Goal: Information Seeking & Learning: Check status

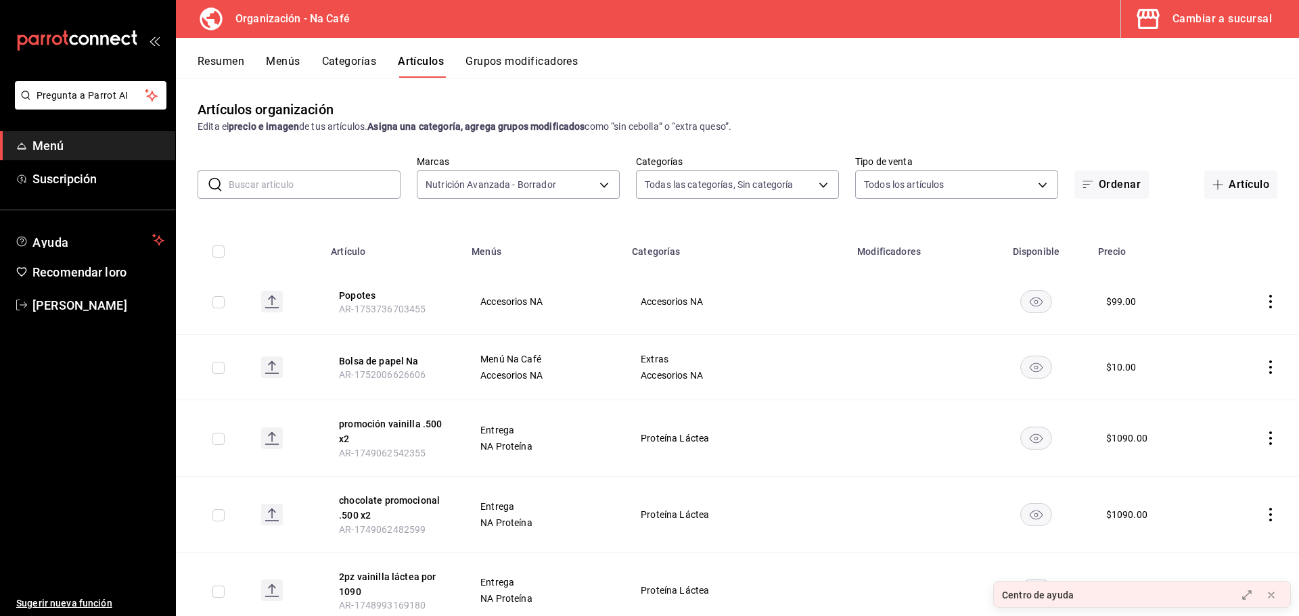
scroll to position [2267, 0]
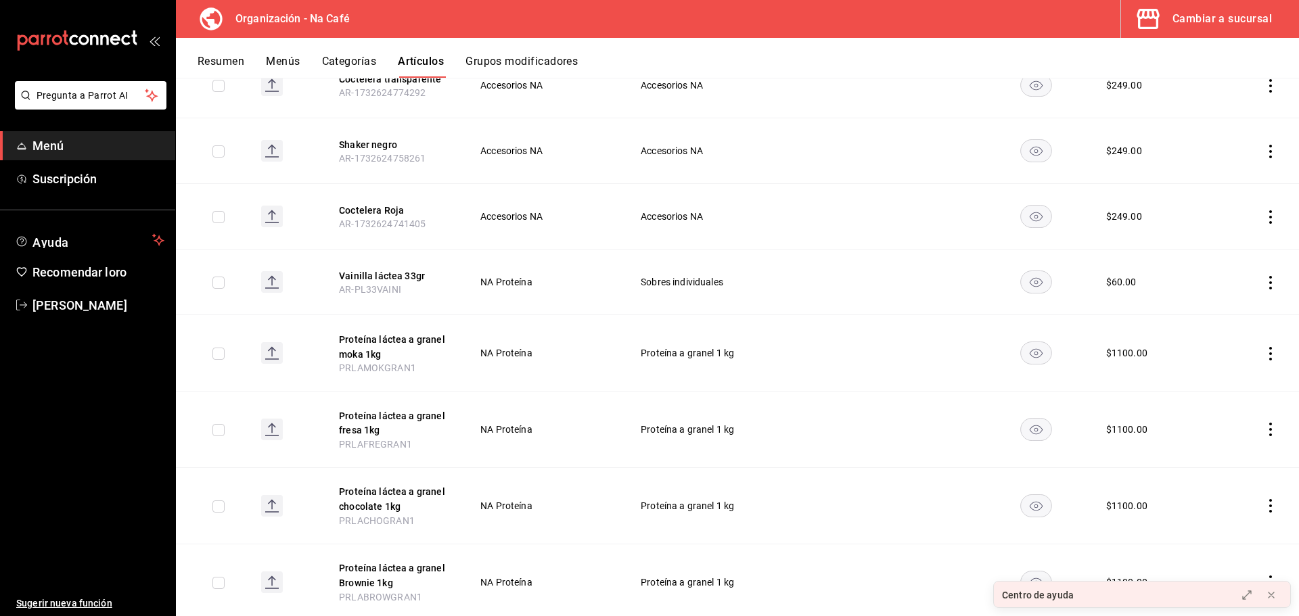
click at [62, 145] on font "Menú" at bounding box center [48, 146] width 32 height 14
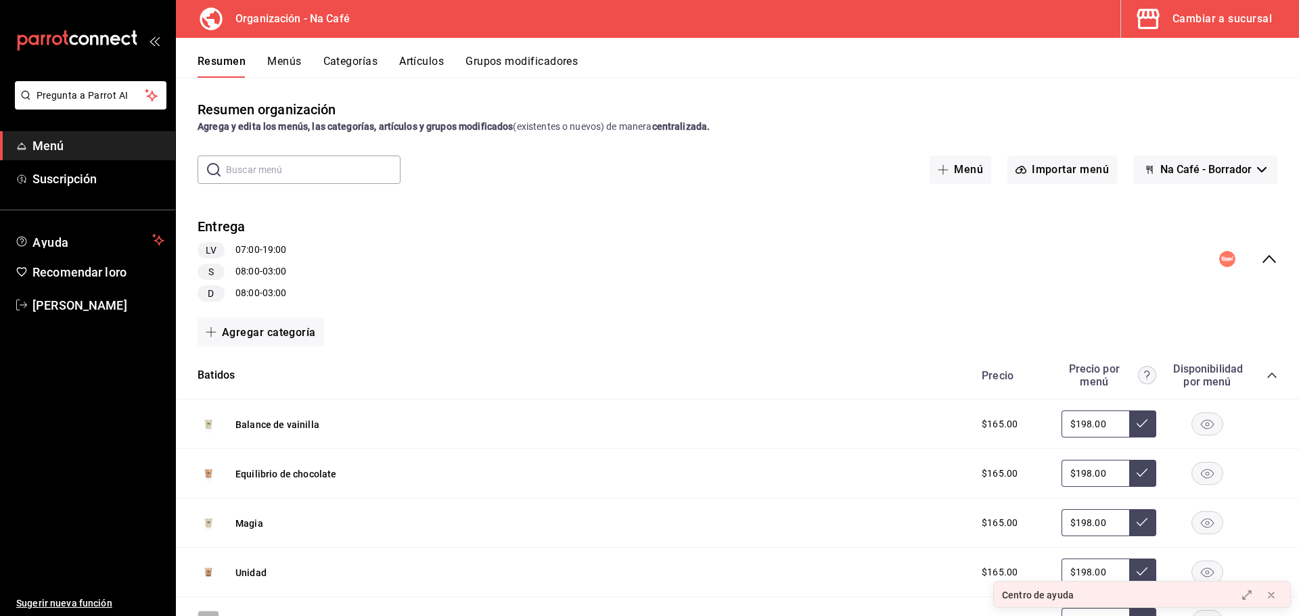
click at [1213, 11] on div "Cambiar a sucursal" at bounding box center [1221, 18] width 99 height 19
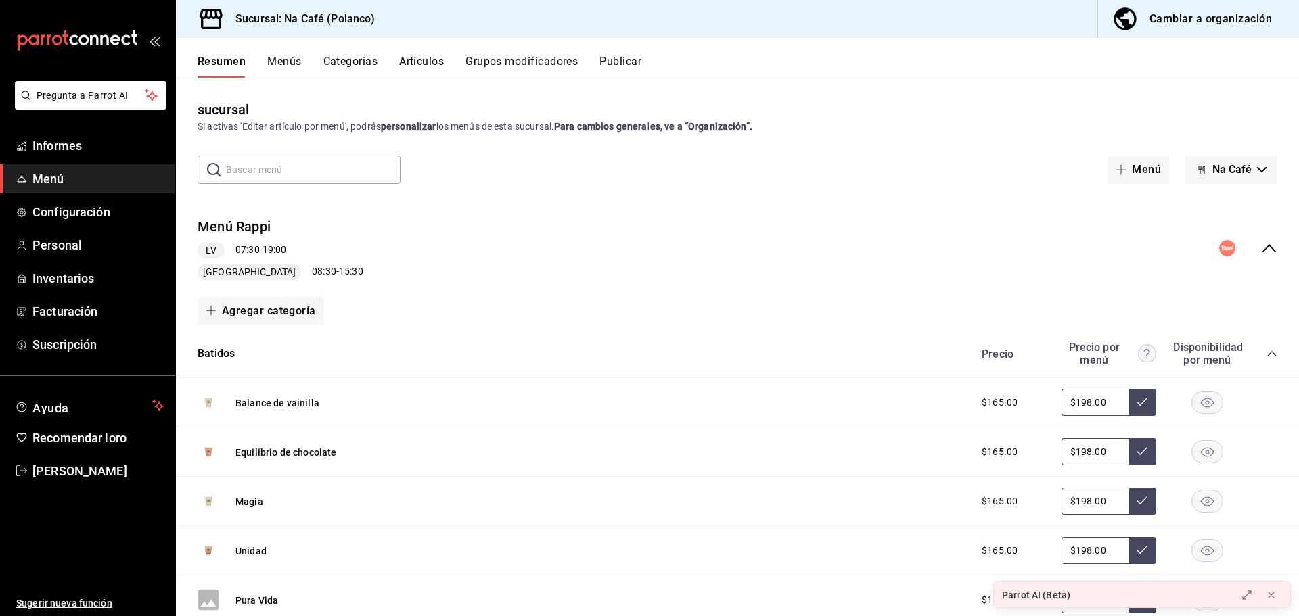
click at [285, 60] on font "Menús" at bounding box center [284, 61] width 34 height 13
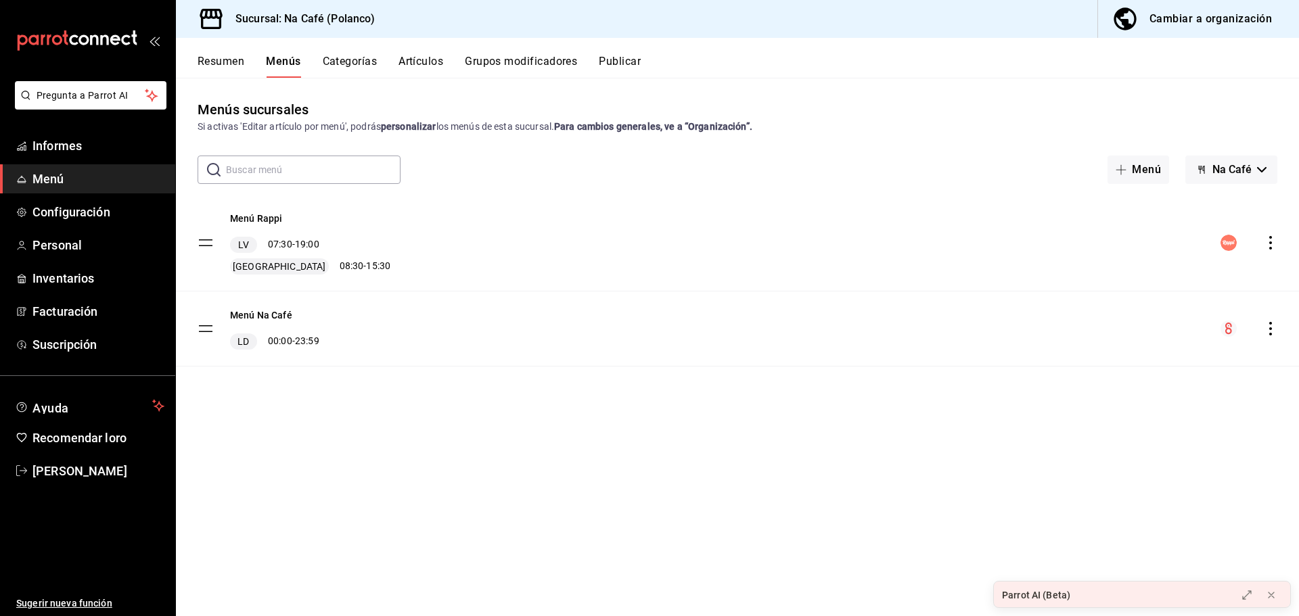
click at [220, 61] on font "Resumen" at bounding box center [220, 61] width 47 height 13
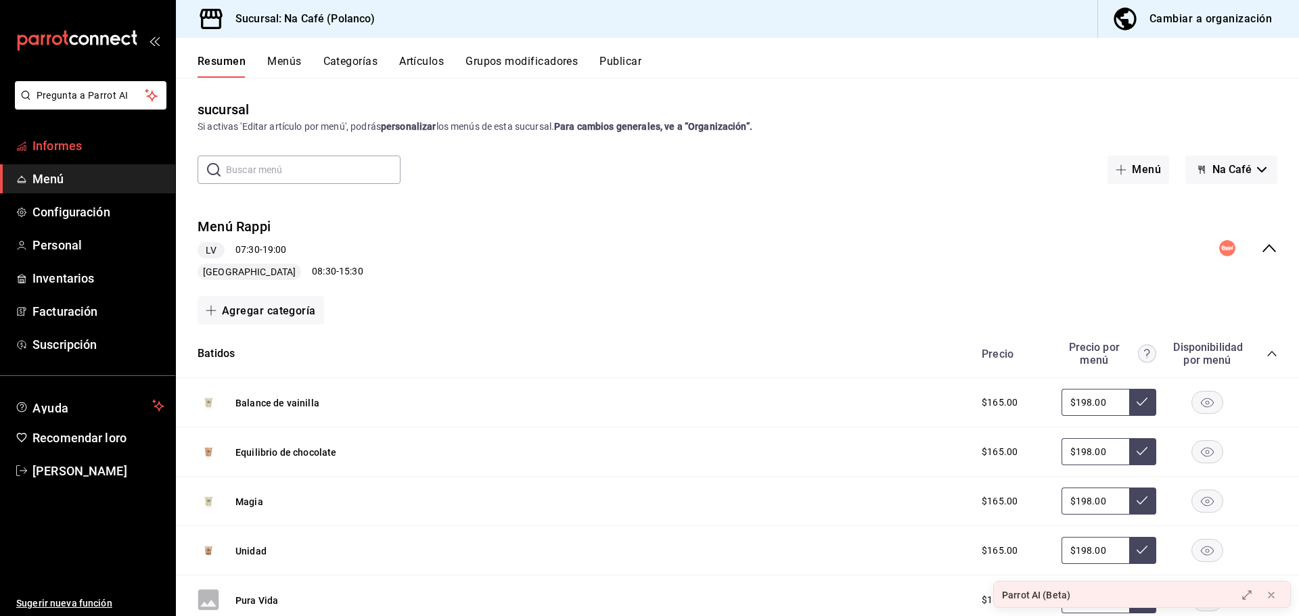
click at [66, 145] on font "Informes" at bounding box center [56, 146] width 49 height 14
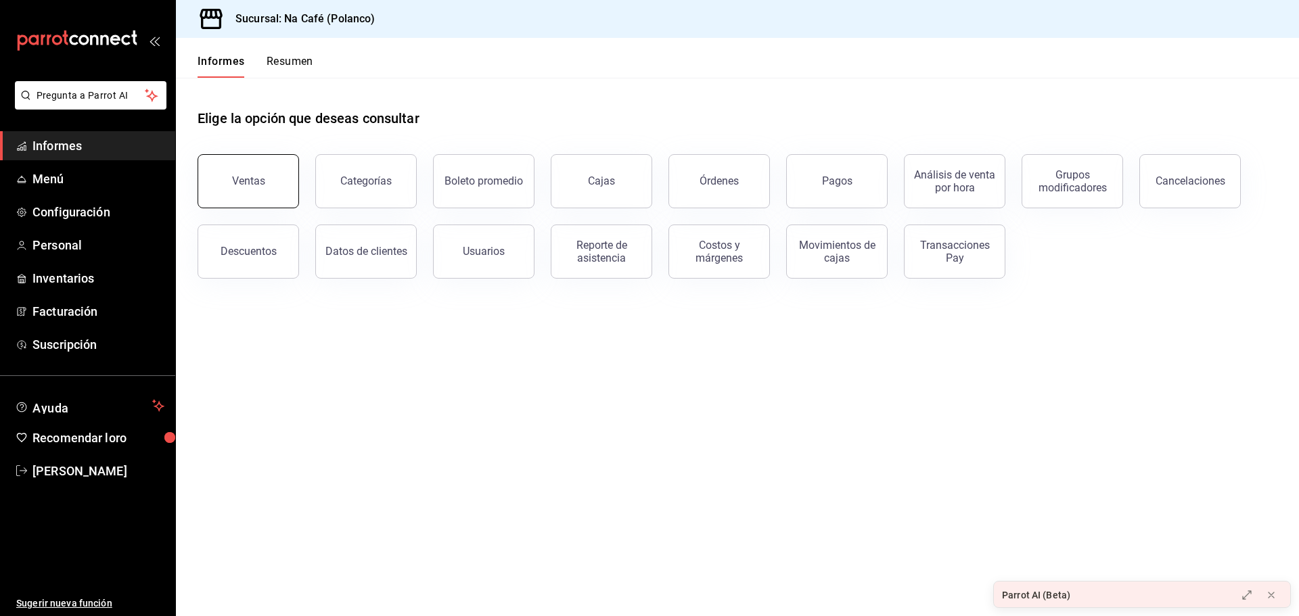
click at [269, 181] on button "Ventas" at bounding box center [247, 181] width 101 height 54
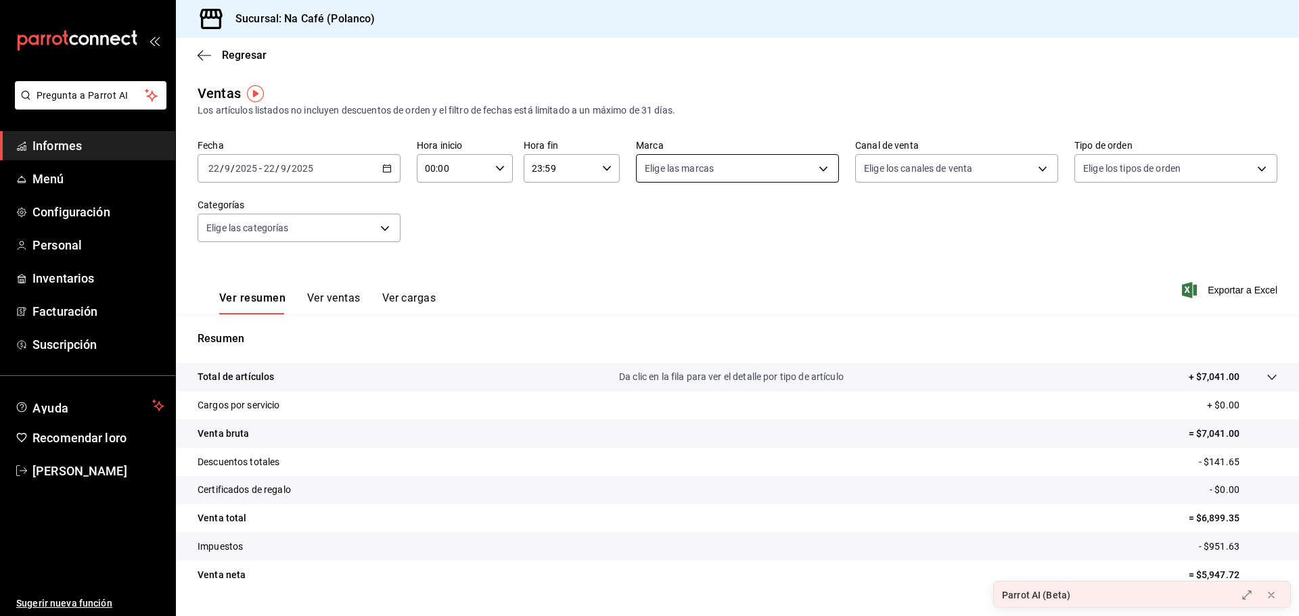
click at [721, 168] on body "Pregunta a Parrot AI Informes Menú Configuración Personal Inventarios Facturaci…" at bounding box center [649, 308] width 1299 height 616
click at [689, 353] on font "Lo esencial de Piú" at bounding box center [707, 357] width 76 height 11
type input "740770d3-132d-434a-b850-f2b71527e711"
checkbox input "true"
click at [347, 298] on div at bounding box center [649, 308] width 1299 height 616
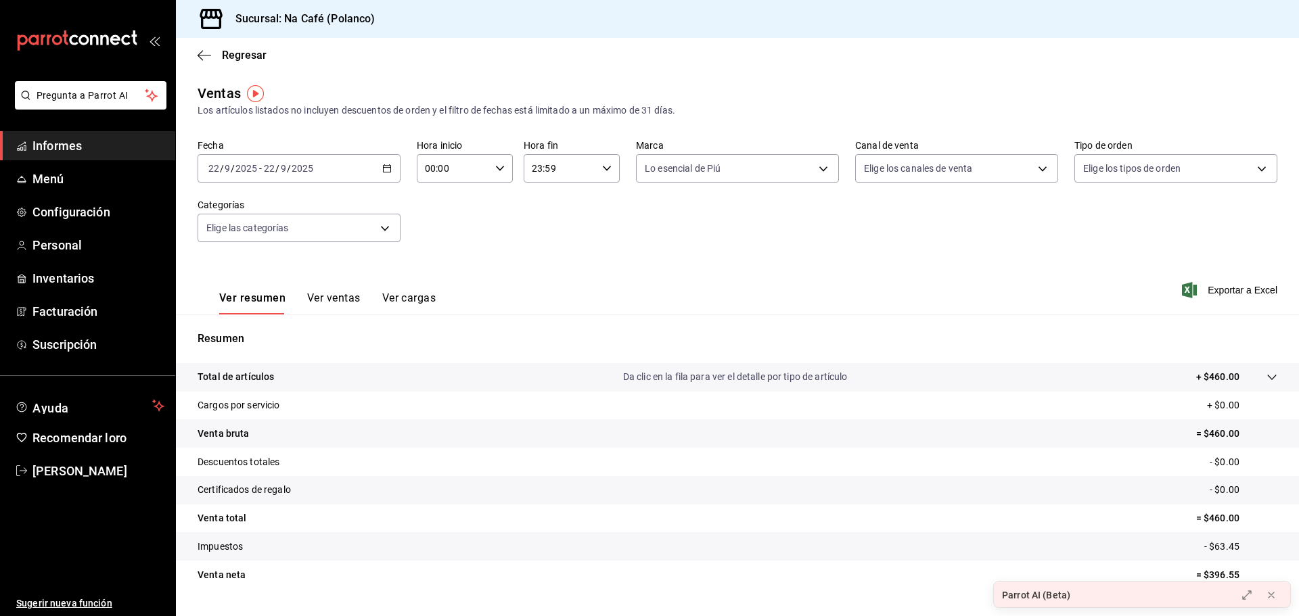
click at [346, 299] on font "Ver ventas" at bounding box center [333, 298] width 53 height 13
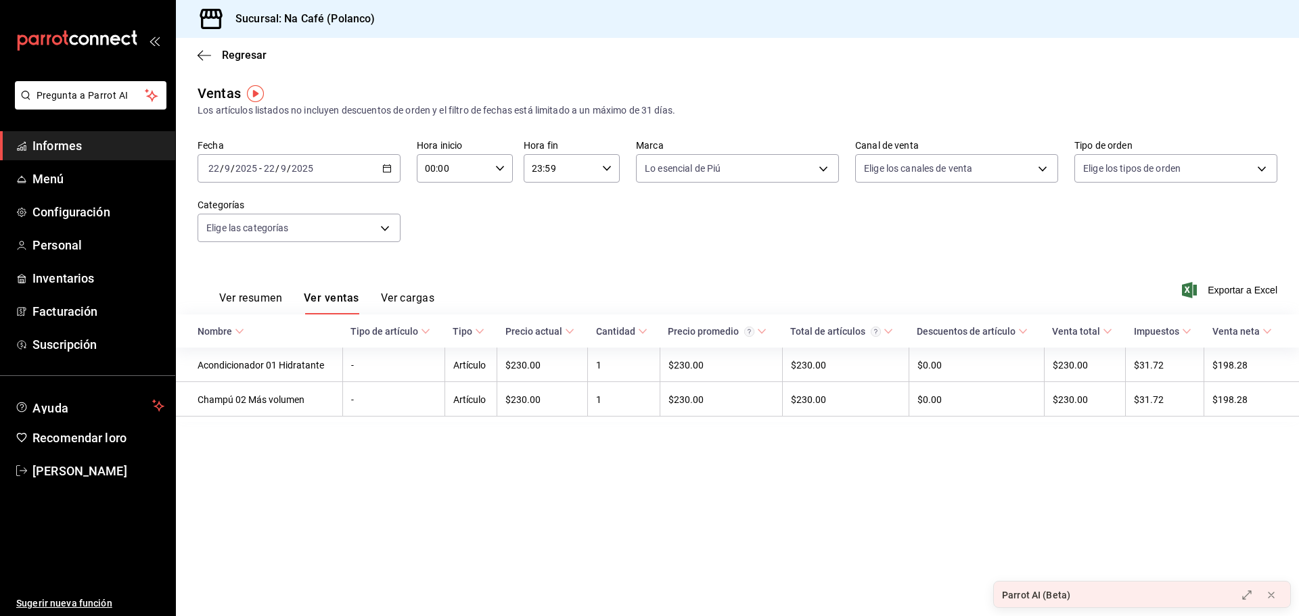
click at [384, 170] on icon "button" at bounding box center [386, 168] width 9 height 9
click at [250, 336] on font "Rango de fechas" at bounding box center [245, 330] width 72 height 11
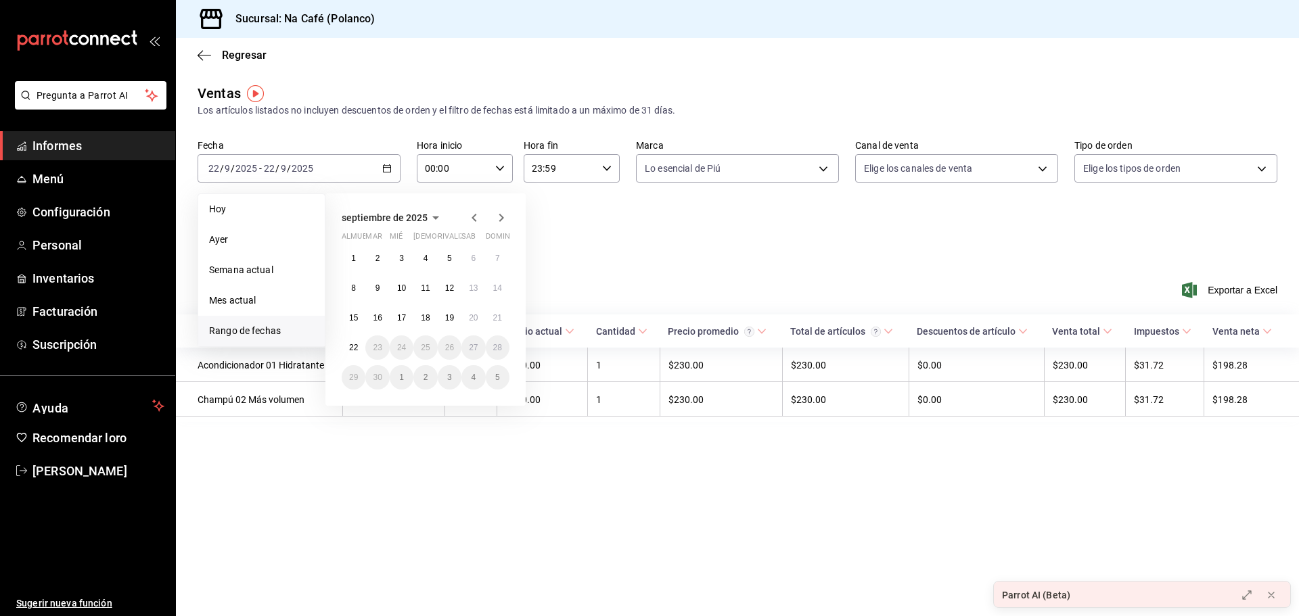
click at [341, 254] on div "[DATE] almuerzo mar mié Jue rivalizar sab dominio 1 2 3 4 5 6 7 8 9 10 11 12 13…" at bounding box center [425, 299] width 200 height 212
click at [348, 256] on button "1" at bounding box center [354, 258] width 24 height 24
click at [350, 346] on font "22" at bounding box center [353, 347] width 9 height 9
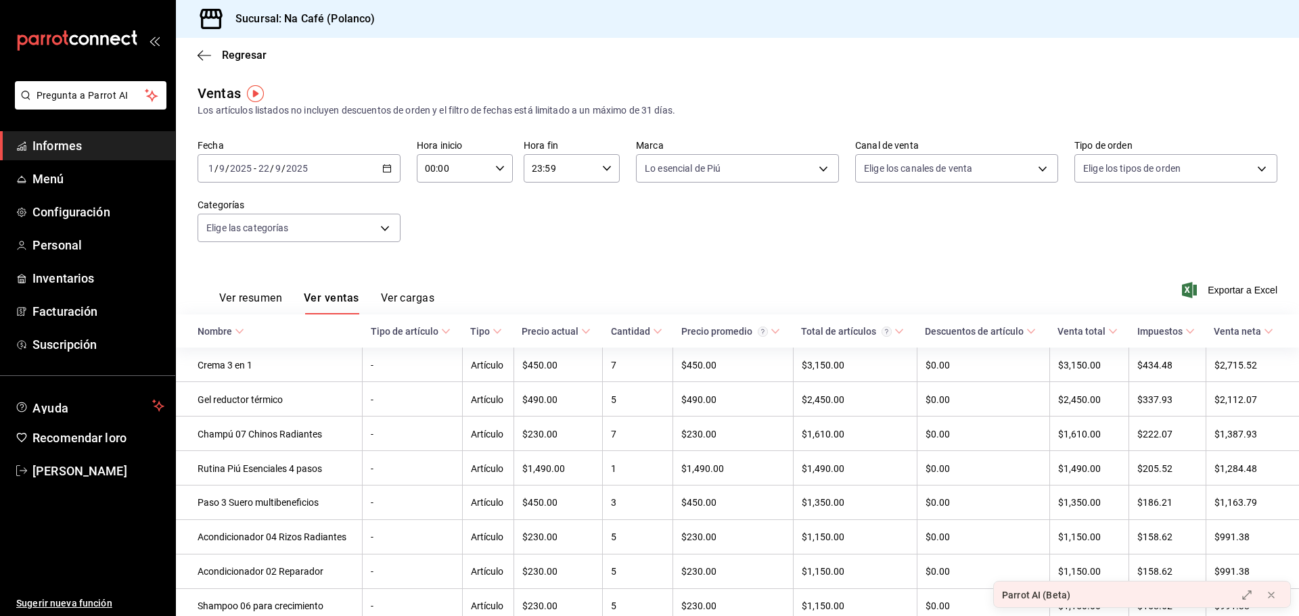
click at [285, 295] on div "Ver resumen Ver ventas Ver cargas" at bounding box center [326, 303] width 215 height 24
click at [276, 295] on font "Ver resumen" at bounding box center [250, 298] width 63 height 13
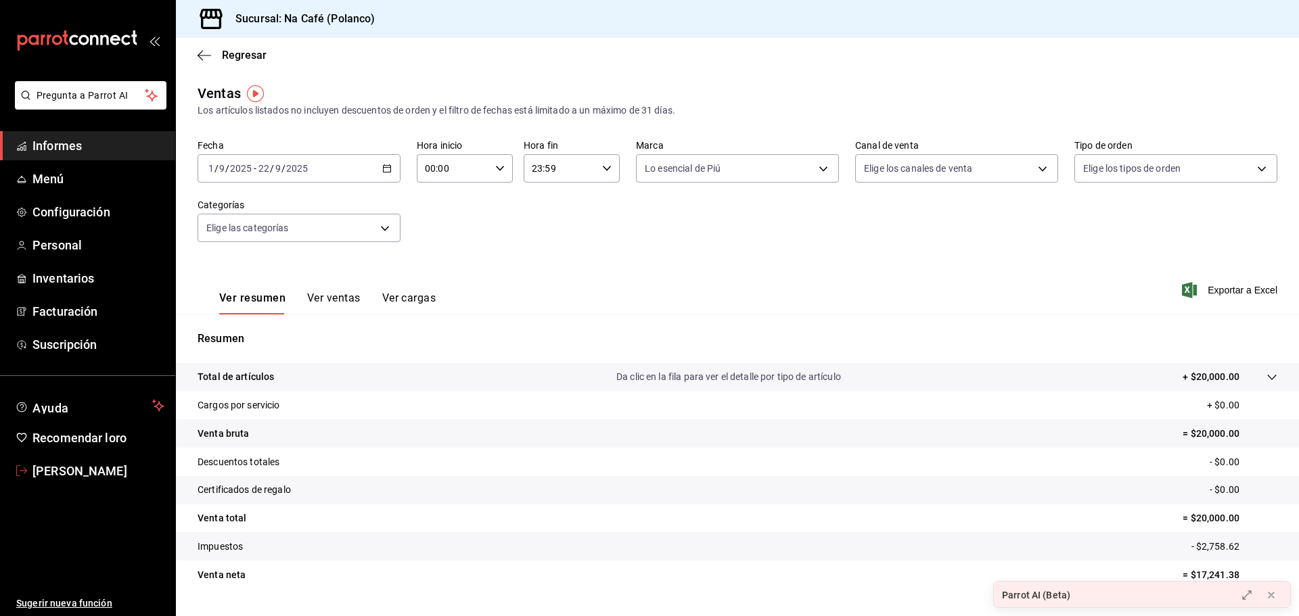
click at [18, 465] on icon "carpetas de buzón" at bounding box center [21, 470] width 11 height 11
